Goal: Contribute content

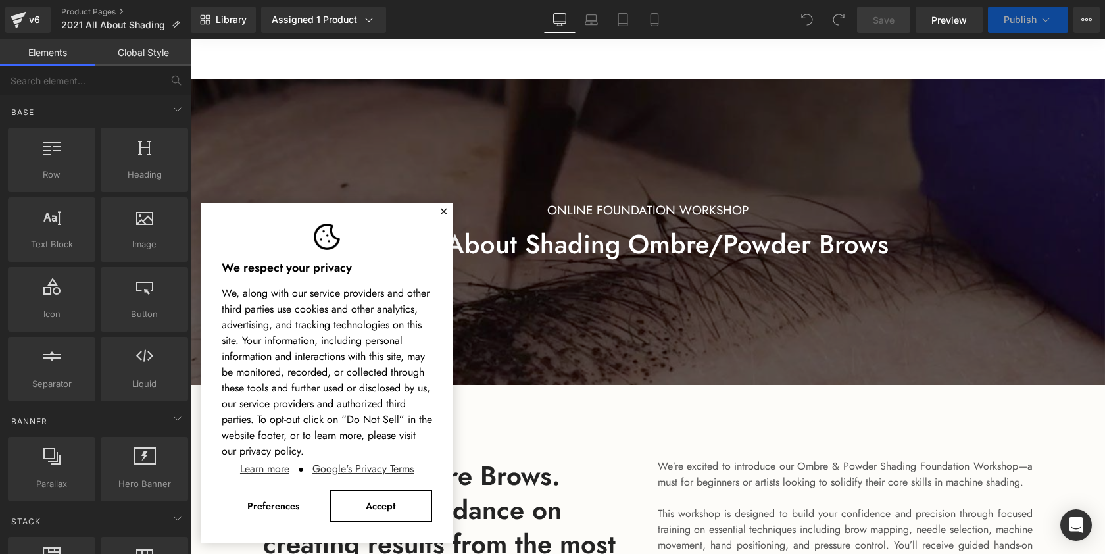
scroll to position [623, 0]
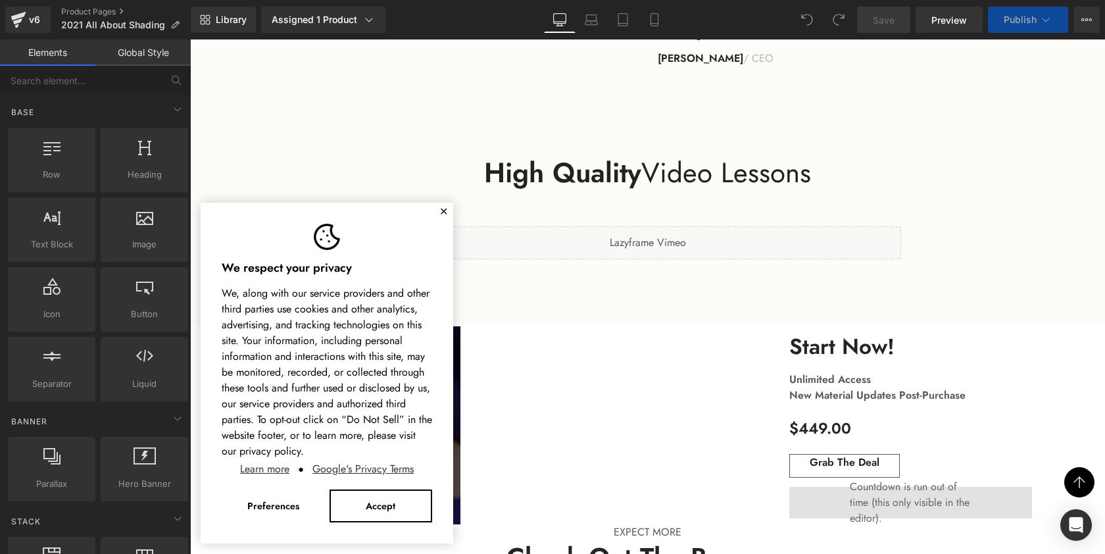
click at [444, 212] on button "✕" at bounding box center [443, 212] width 9 height 8
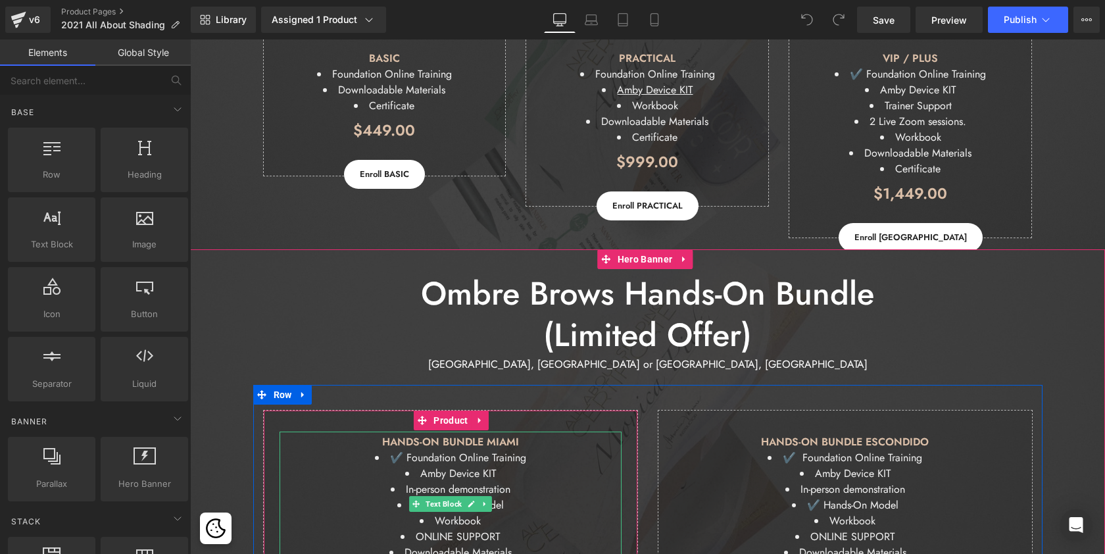
scroll to position [2920, 0]
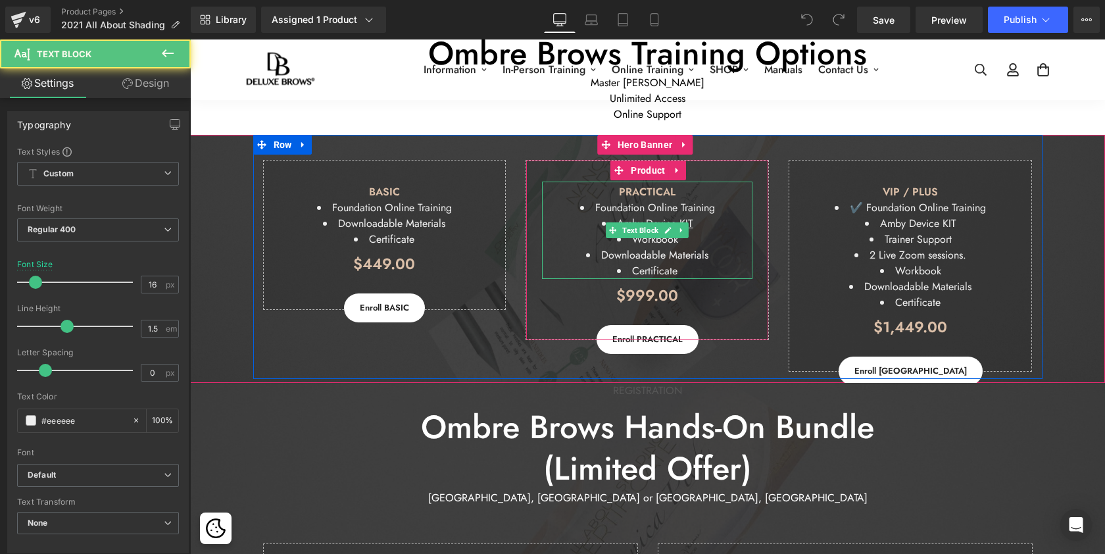
click at [697, 220] on li "Amby Device KIT" at bounding box center [647, 224] width 210 height 16
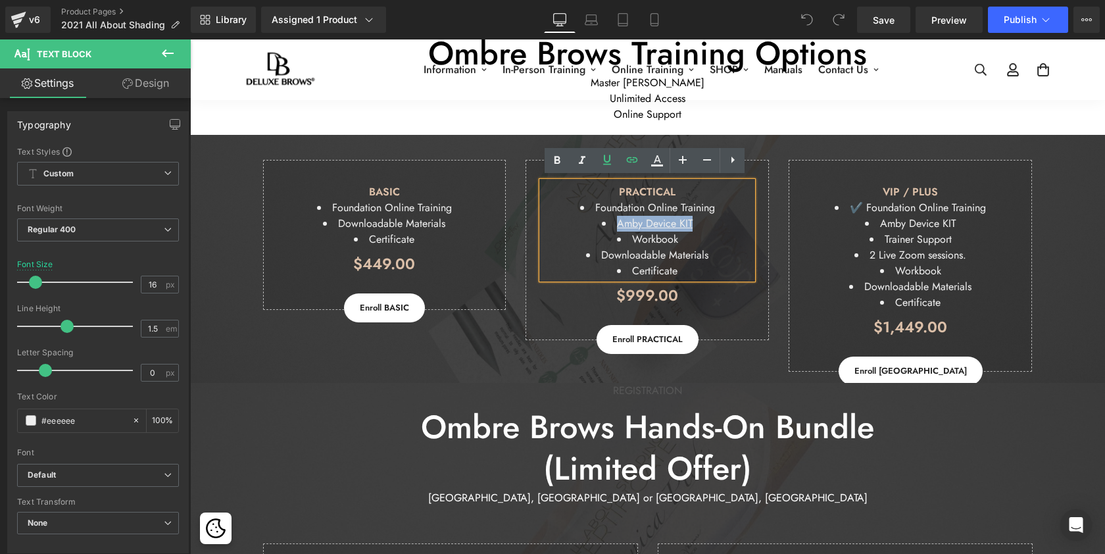
drag, startPoint x: 697, startPoint y: 220, endPoint x: 604, endPoint y: 220, distance: 93.4
click at [604, 220] on li "Amby Device KIT" at bounding box center [647, 224] width 210 height 16
click at [633, 156] on icon at bounding box center [632, 160] width 16 height 16
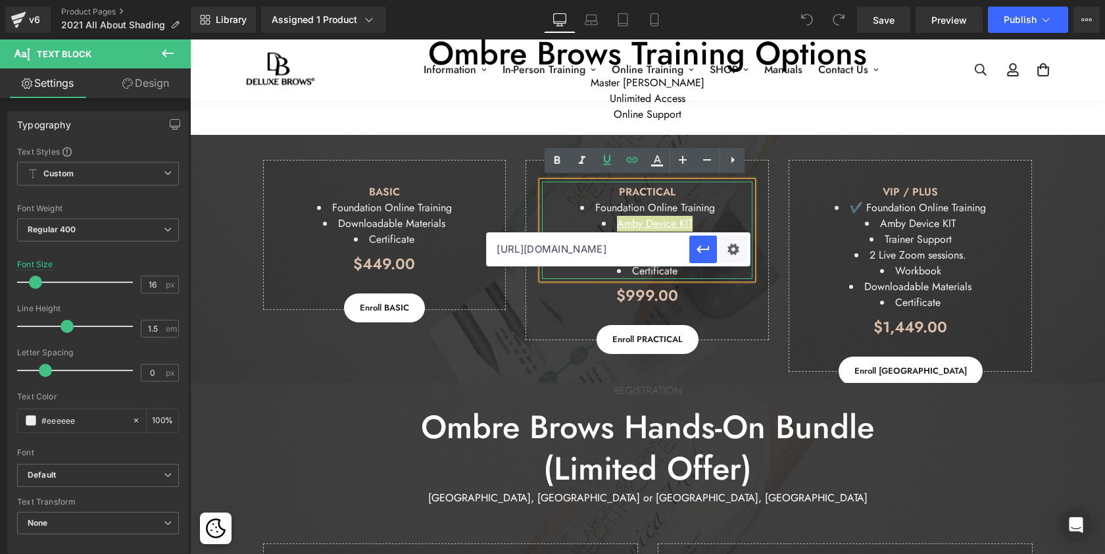
click at [650, 249] on input "[URL][DOMAIN_NAME]" at bounding box center [588, 249] width 202 height 33
click at [663, 247] on input "[URL][DOMAIN_NAME]" at bounding box center [588, 249] width 202 height 33
paste input "®-microblading-manual-shading-starter-kit?_pos=1&_sid=a70660fcb&_ss=r"
drag, startPoint x: 681, startPoint y: 249, endPoint x: 531, endPoint y: 247, distance: 150.6
click at [531, 247] on input "[URL][DOMAIN_NAME]®-microblading-manual-shading-starter-kit?_pos=1&_sid=a70660f…" at bounding box center [588, 249] width 202 height 33
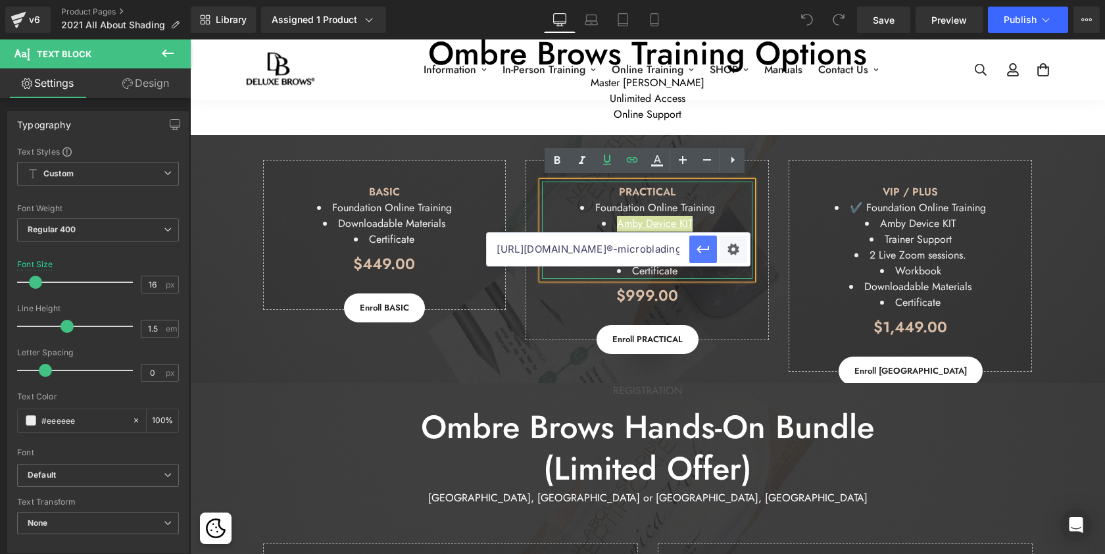
type input "[URL][DOMAIN_NAME]®-microblading-manual-shading-starter-kit"
click at [707, 249] on icon "button" at bounding box center [703, 249] width 12 height 8
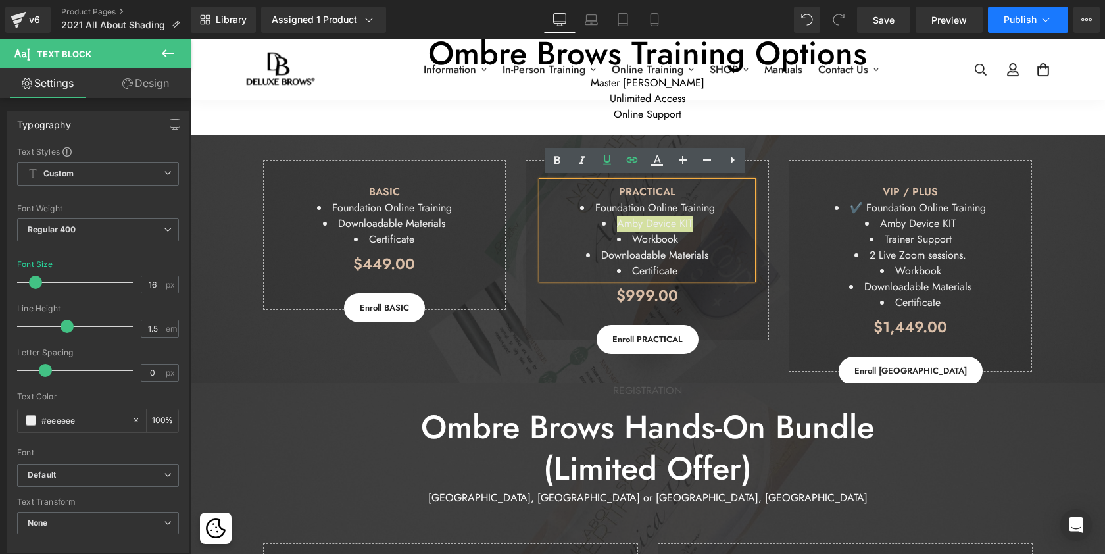
click at [1012, 22] on span "Publish" at bounding box center [1019, 19] width 33 height 11
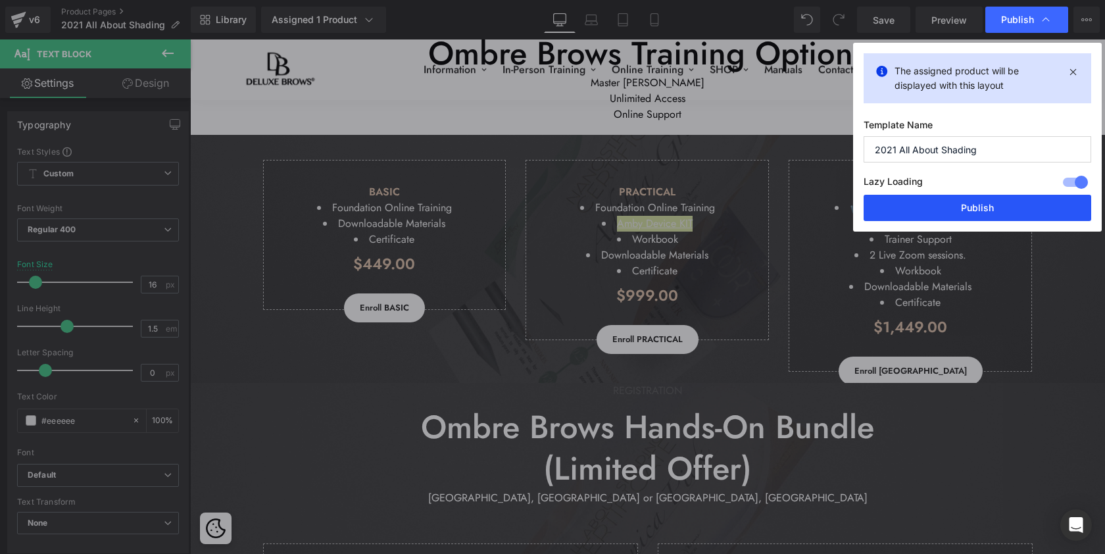
click at [992, 214] on button "Publish" at bounding box center [976, 208] width 227 height 26
